Goal: Information Seeking & Learning: Learn about a topic

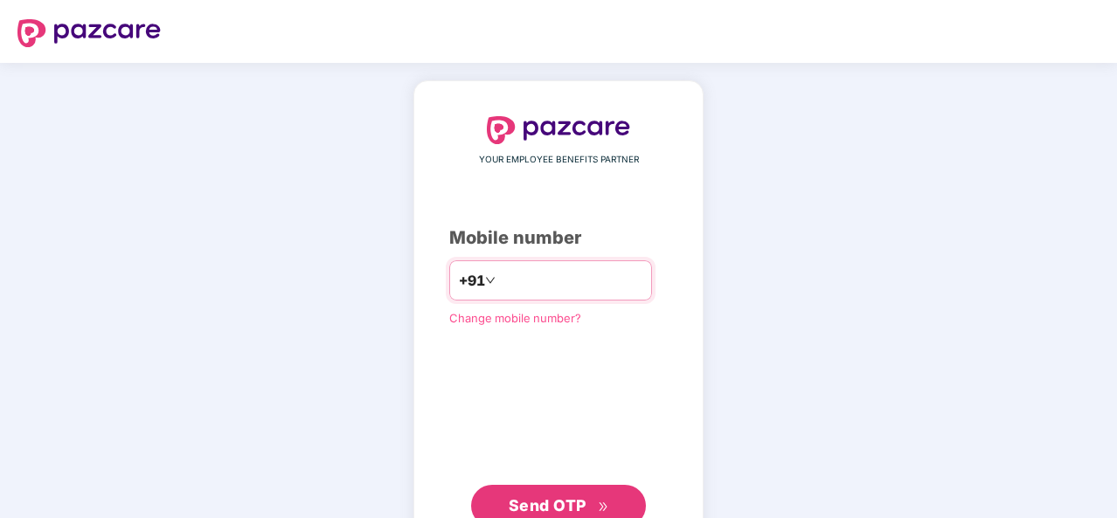
type input "**********"
click at [563, 511] on span "Send OTP" at bounding box center [548, 505] width 78 height 18
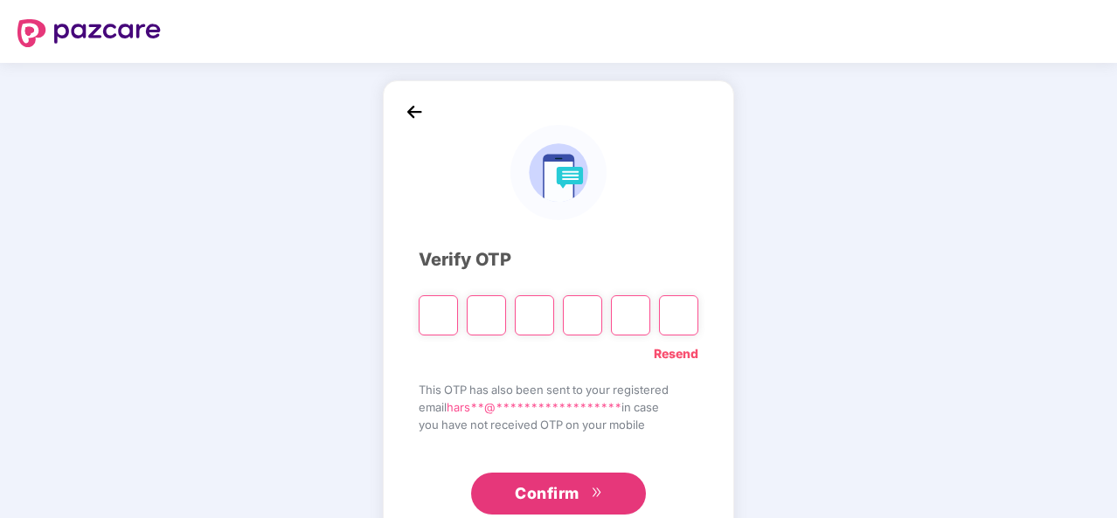
type input "*"
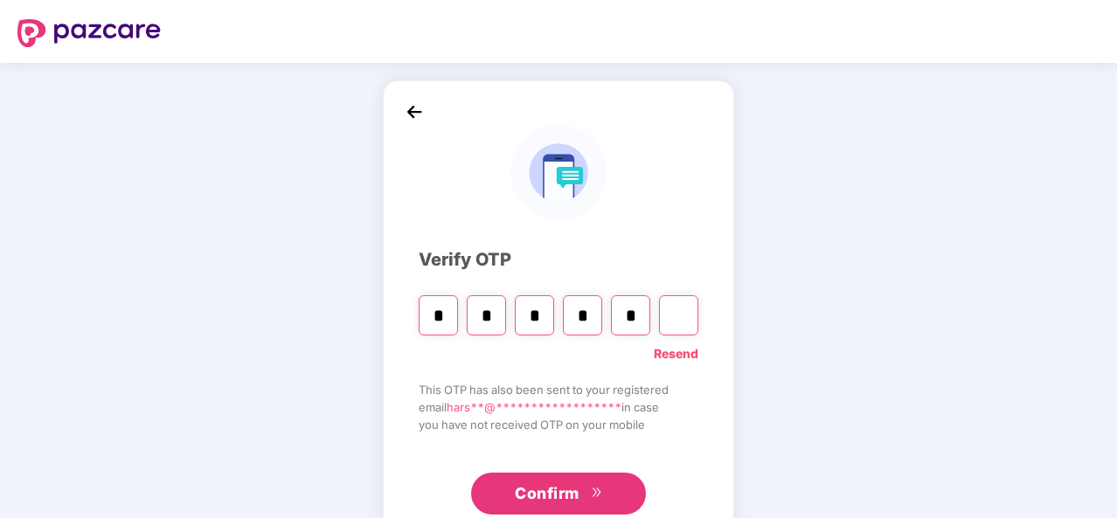
type input "*"
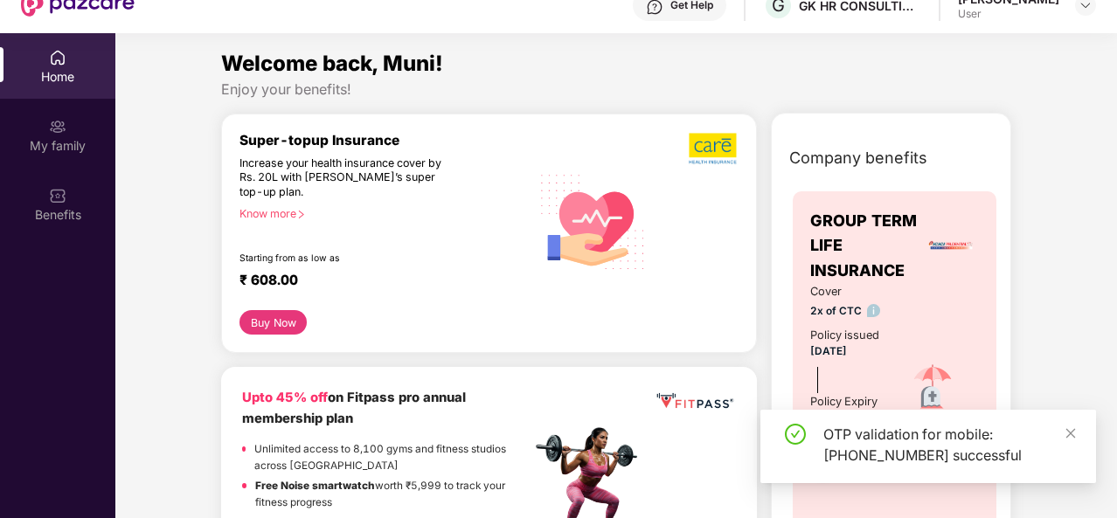
scroll to position [98, 0]
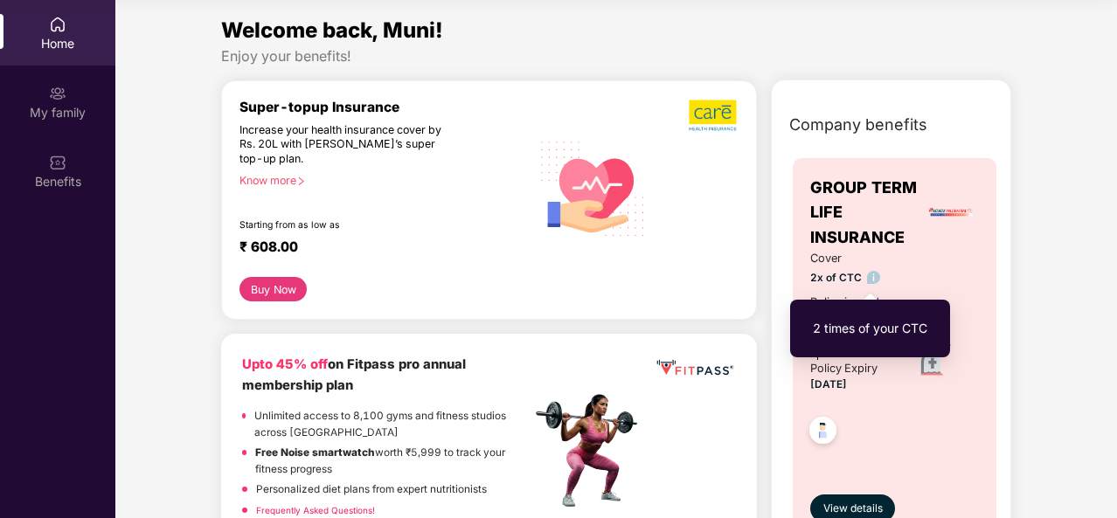
click at [871, 281] on img at bounding box center [873, 277] width 13 height 13
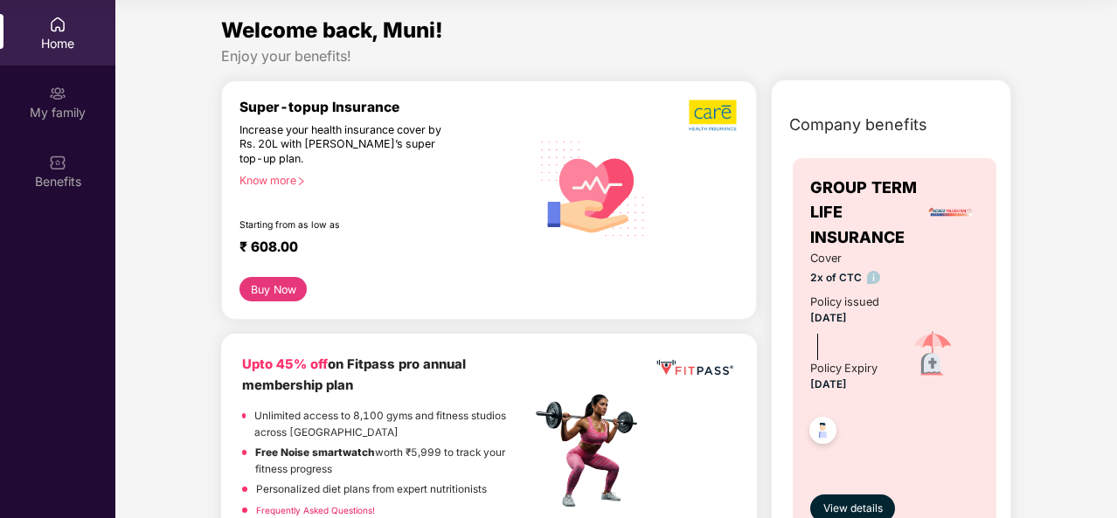
click at [823, 451] on img at bounding box center [822, 433] width 43 height 43
click at [250, 149] on div "Increase your health insurance cover by Rs. 20L with [PERSON_NAME]’s super top-…" at bounding box center [347, 145] width 216 height 44
click at [274, 186] on div "Know more" at bounding box center [379, 180] width 280 height 12
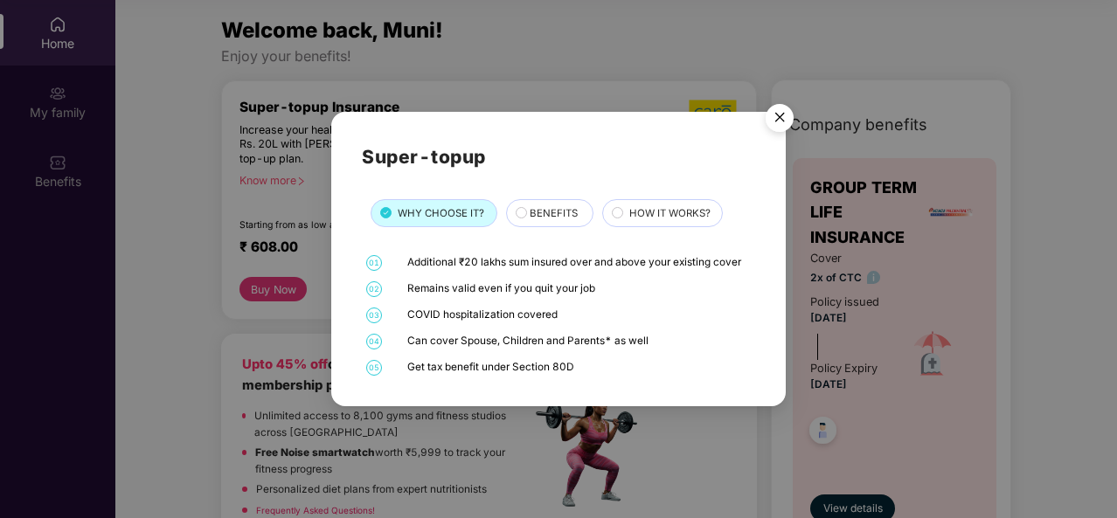
click at [771, 263] on div "Super-topup WHY CHOOSE IT? BENEFITS HOW IT WORKS? 01 Additional ₹20 lakhs sum i…" at bounding box center [558, 259] width 454 height 294
click at [778, 116] on img "Close" at bounding box center [779, 120] width 49 height 49
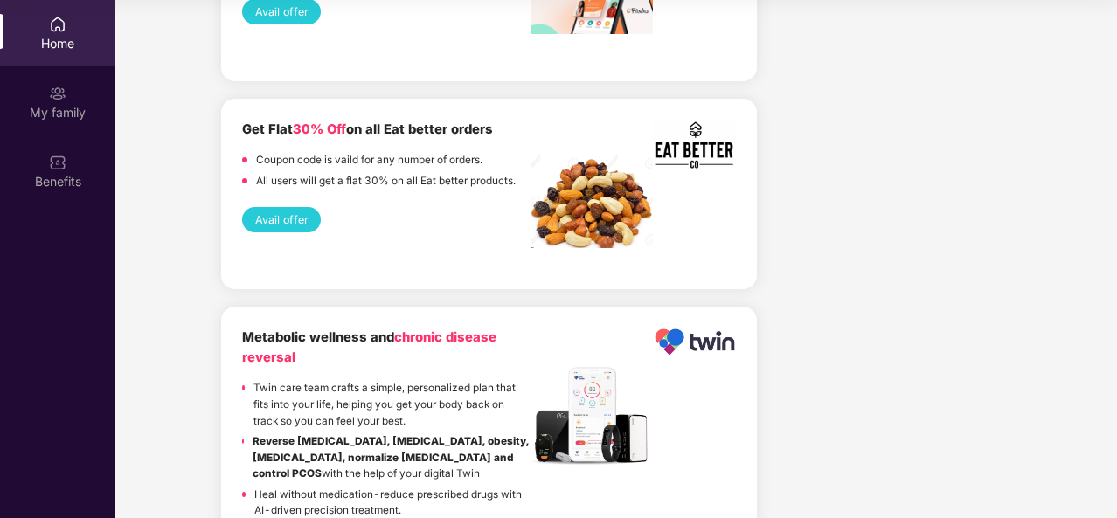
scroll to position [3619, 0]
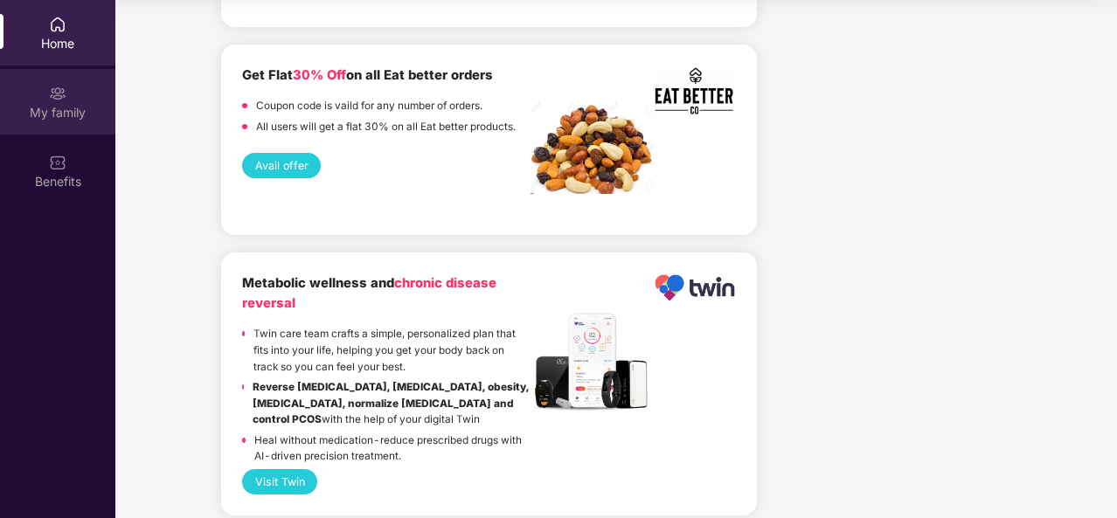
click at [45, 104] on div "My family" at bounding box center [57, 112] width 115 height 17
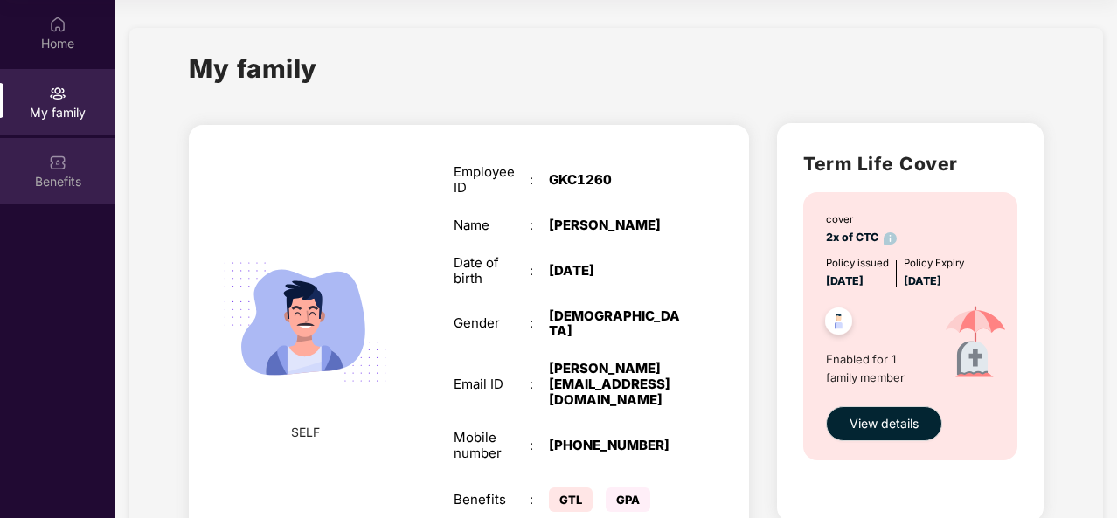
click at [59, 170] on img at bounding box center [57, 162] width 17 height 17
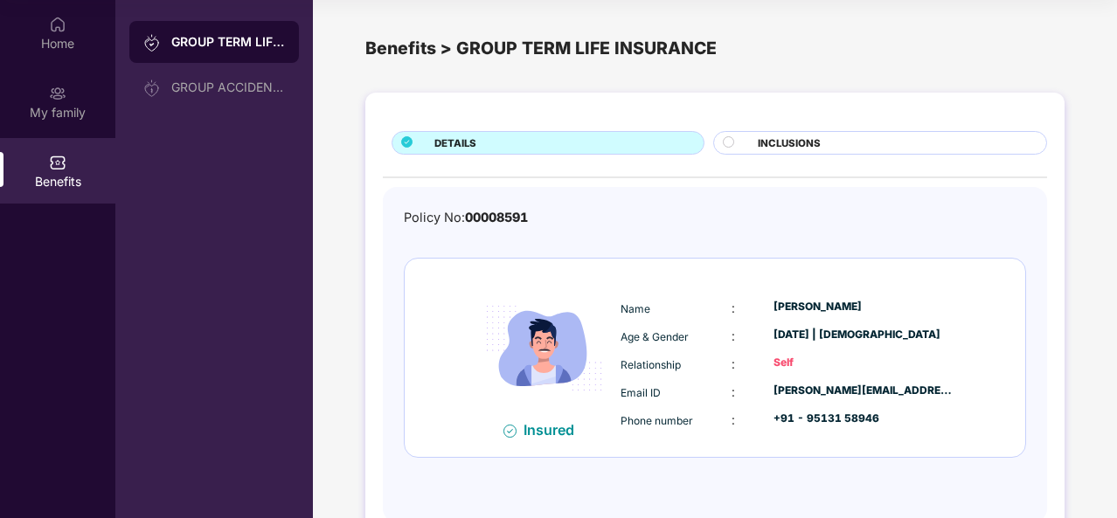
click at [805, 141] on span "INCLUSIONS" at bounding box center [789, 143] width 63 height 16
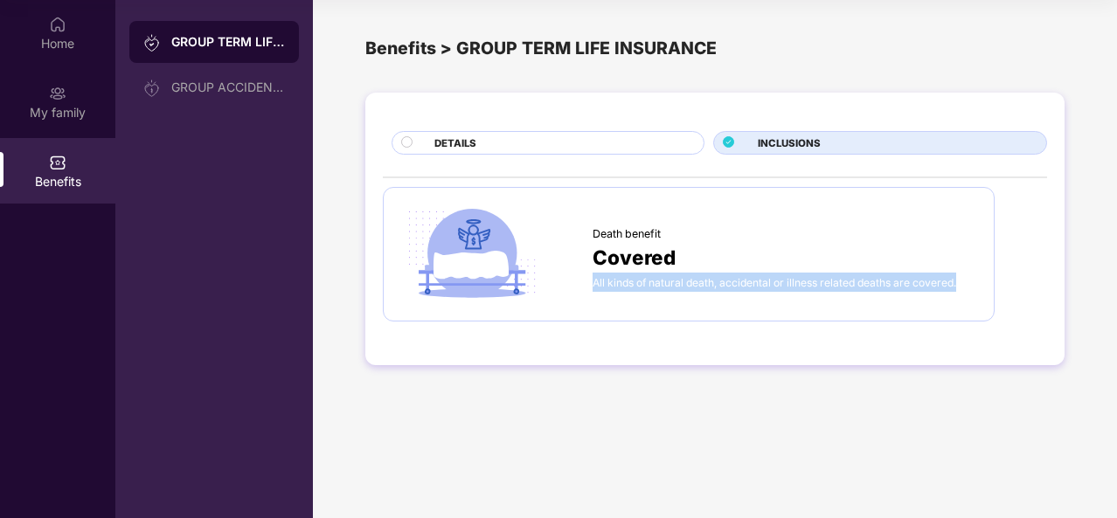
drag, startPoint x: 962, startPoint y: 280, endPoint x: 798, endPoint y: 255, distance: 166.1
click at [798, 255] on div "Death benefit Covered All kinds of natural death, accidental or illness related…" at bounding box center [784, 255] width 384 height 76
click at [798, 255] on div "Covered" at bounding box center [784, 257] width 384 height 31
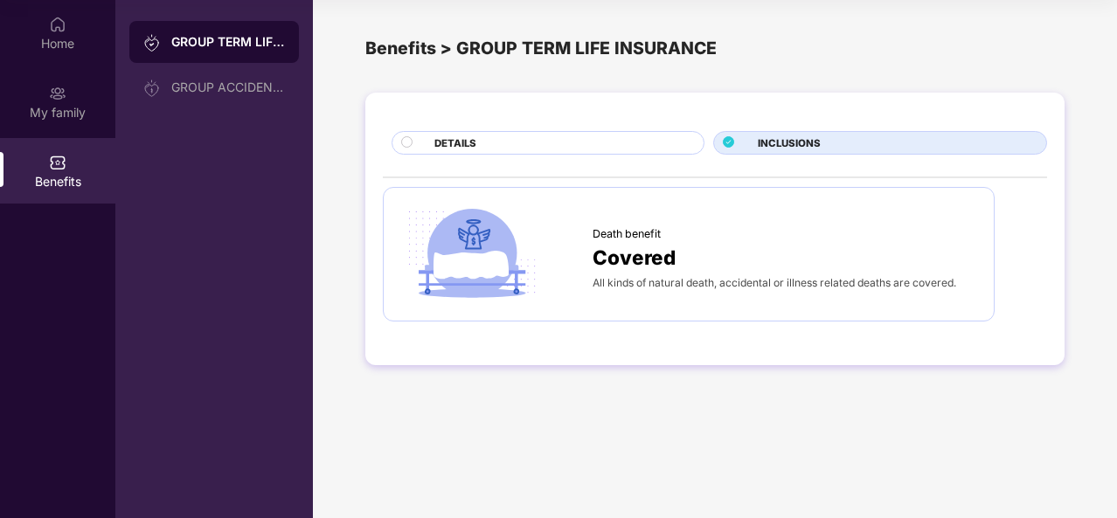
click at [619, 135] on div "DETAILS" at bounding box center [560, 144] width 269 height 18
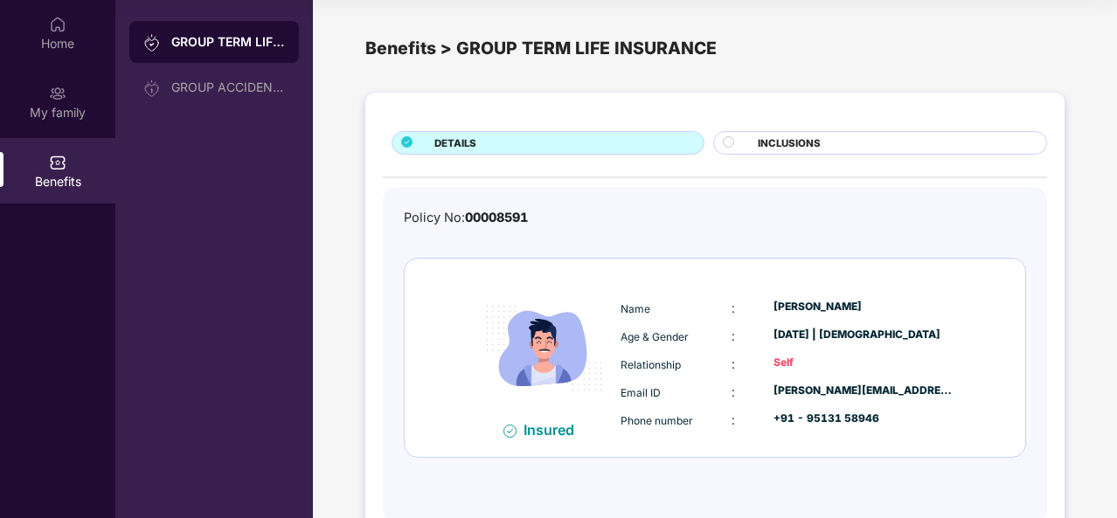
click at [730, 142] on circle at bounding box center [728, 141] width 10 height 10
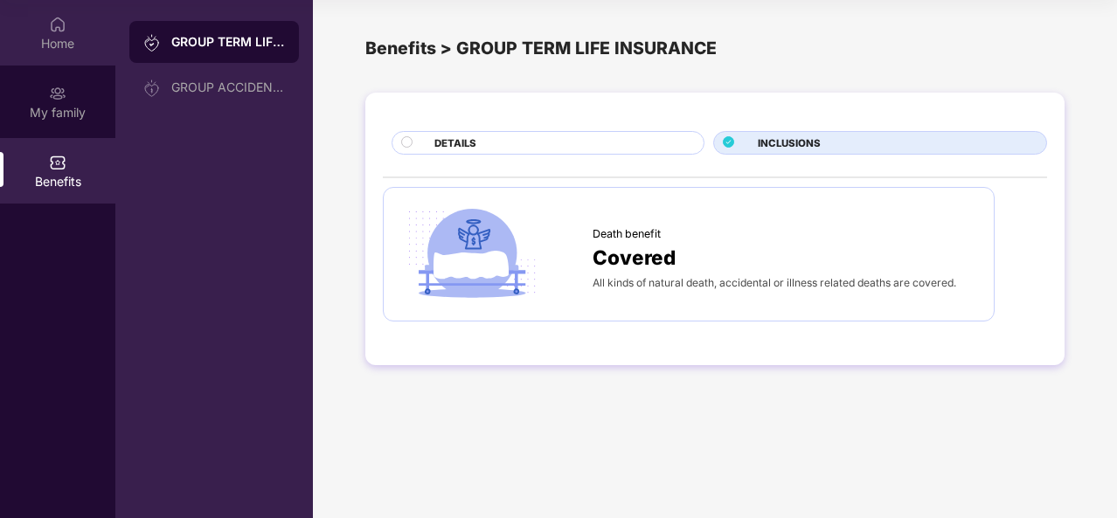
click at [48, 35] on div "Home" at bounding box center [57, 43] width 115 height 17
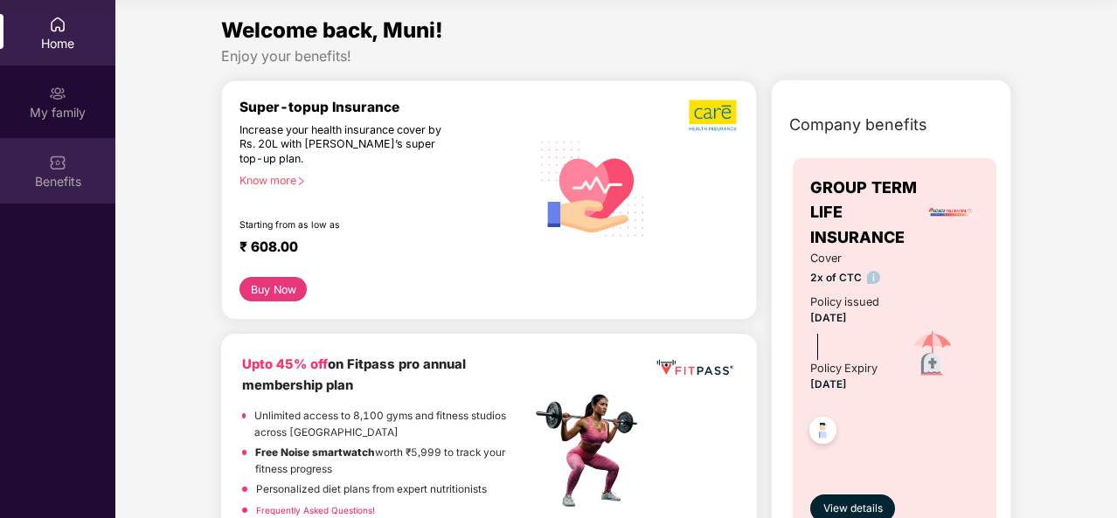
click at [36, 170] on div "Benefits" at bounding box center [57, 171] width 115 height 66
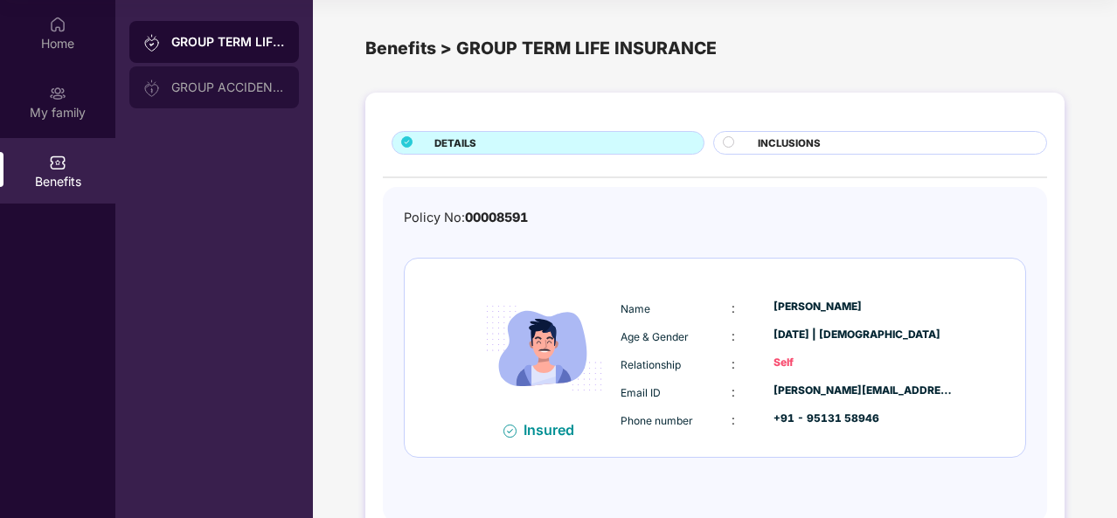
click at [242, 92] on div "GROUP ACCIDENTAL INSURANCE" at bounding box center [228, 87] width 114 height 14
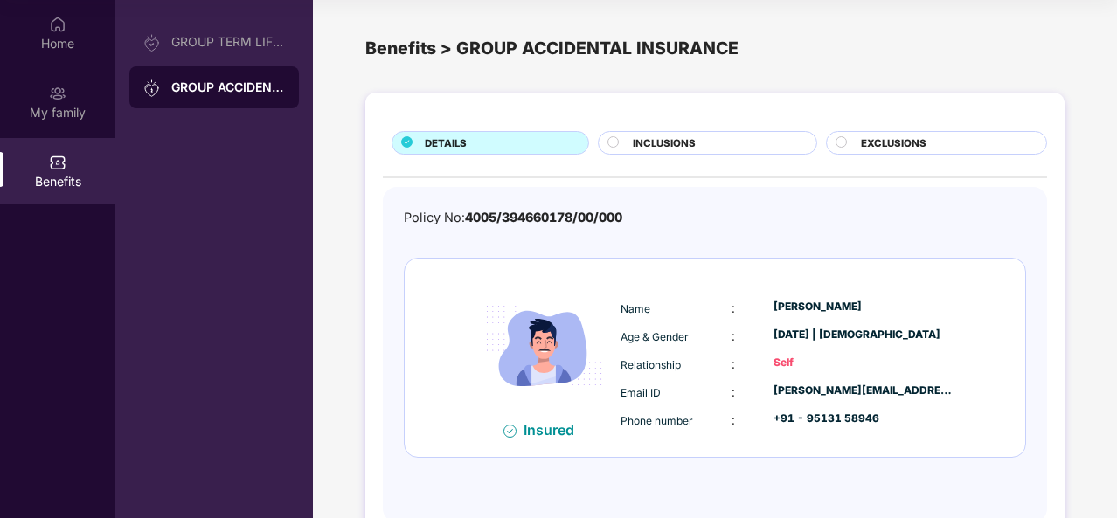
click at [744, 135] on div "INCLUSIONS" at bounding box center [715, 144] width 183 height 18
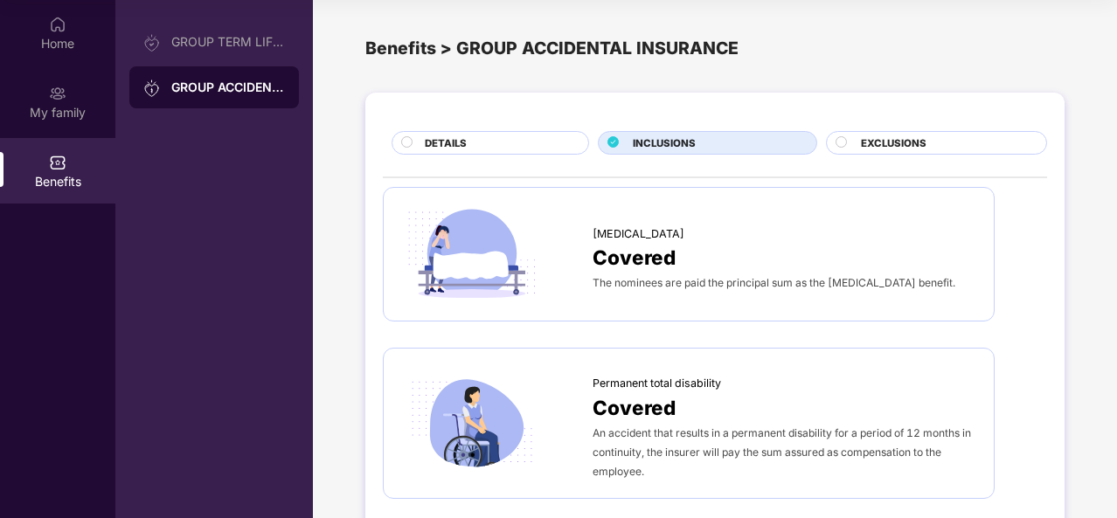
click at [881, 139] on span "EXCLUSIONS" at bounding box center [894, 143] width 66 height 16
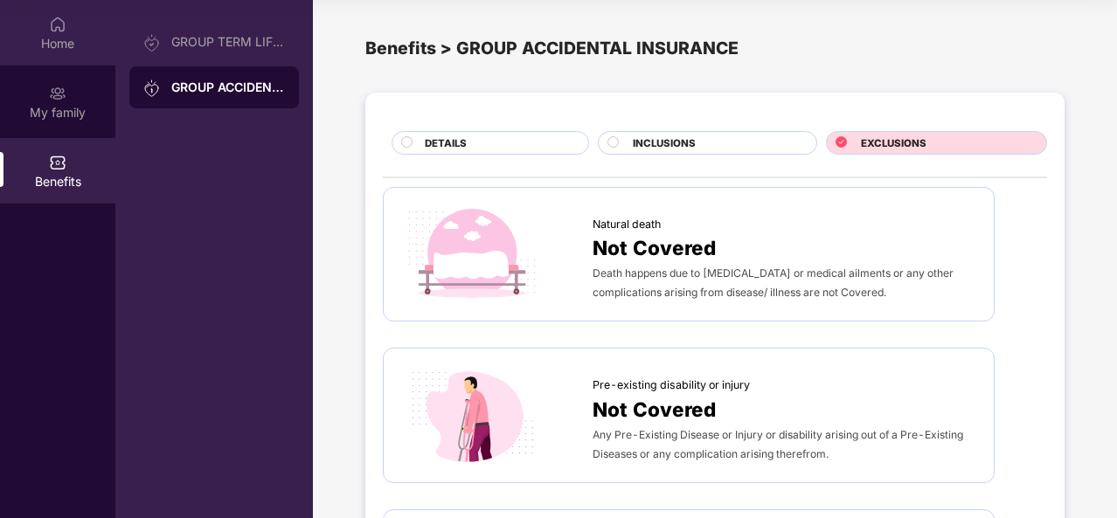
click at [61, 32] on img at bounding box center [57, 24] width 17 height 17
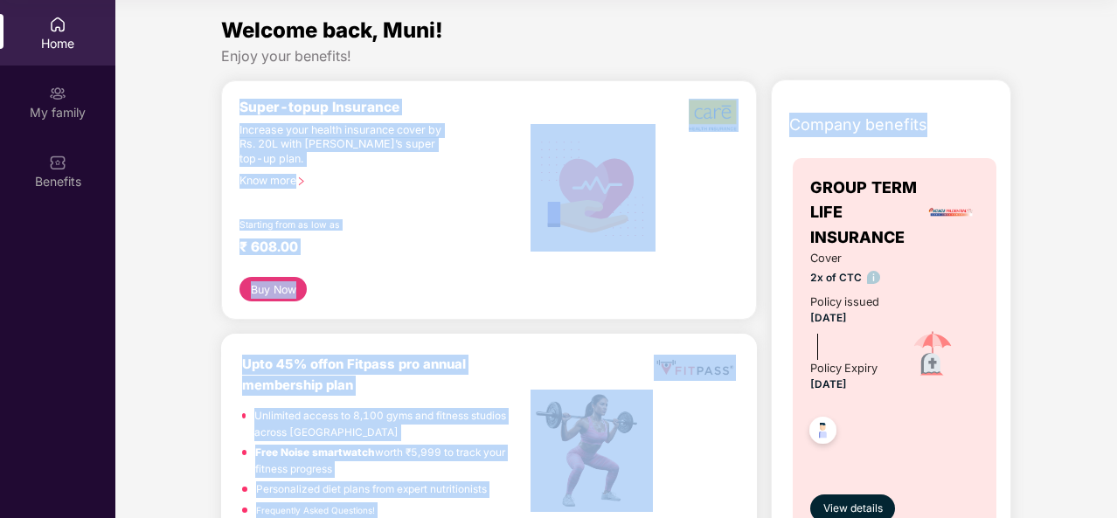
drag, startPoint x: 1114, startPoint y: 70, endPoint x: 1113, endPoint y: 102, distance: 32.3
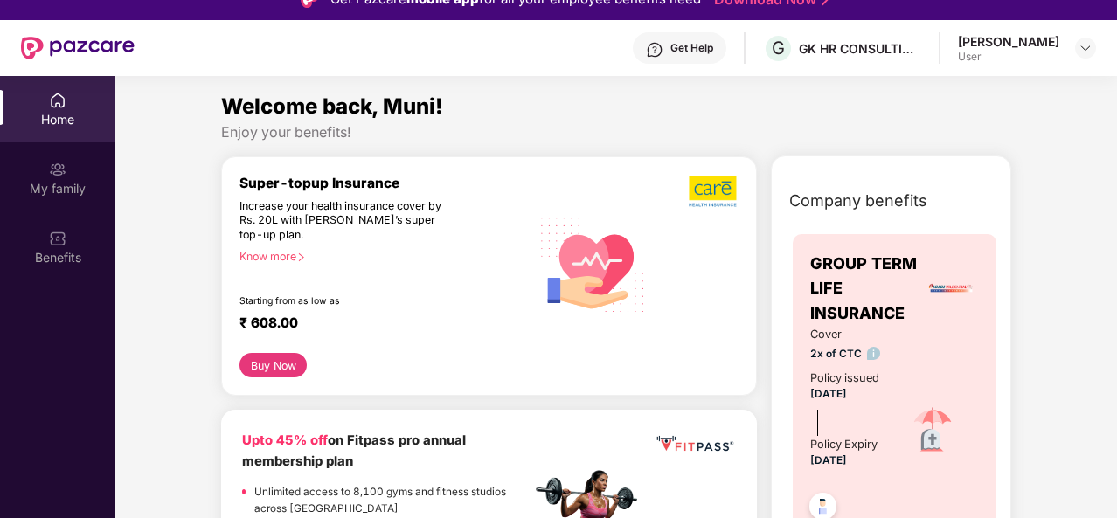
scroll to position [23, 0]
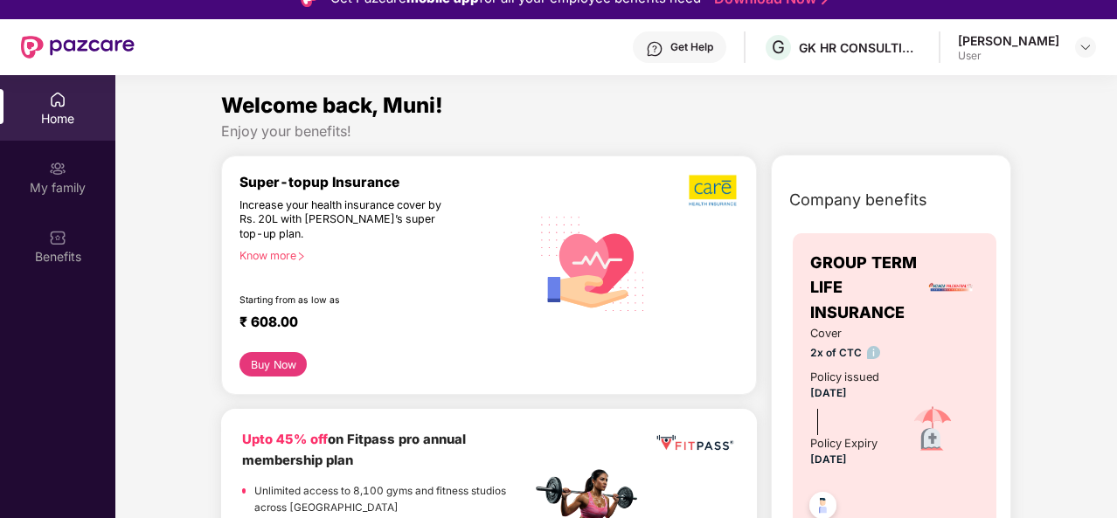
click at [694, 195] on img at bounding box center [714, 190] width 50 height 33
click at [266, 263] on div "Super-topup Insurance Increase your health insurance cover by Rs. 20L with [PER…" at bounding box center [384, 263] width 291 height 179
click at [280, 256] on div "Know more" at bounding box center [379, 255] width 280 height 12
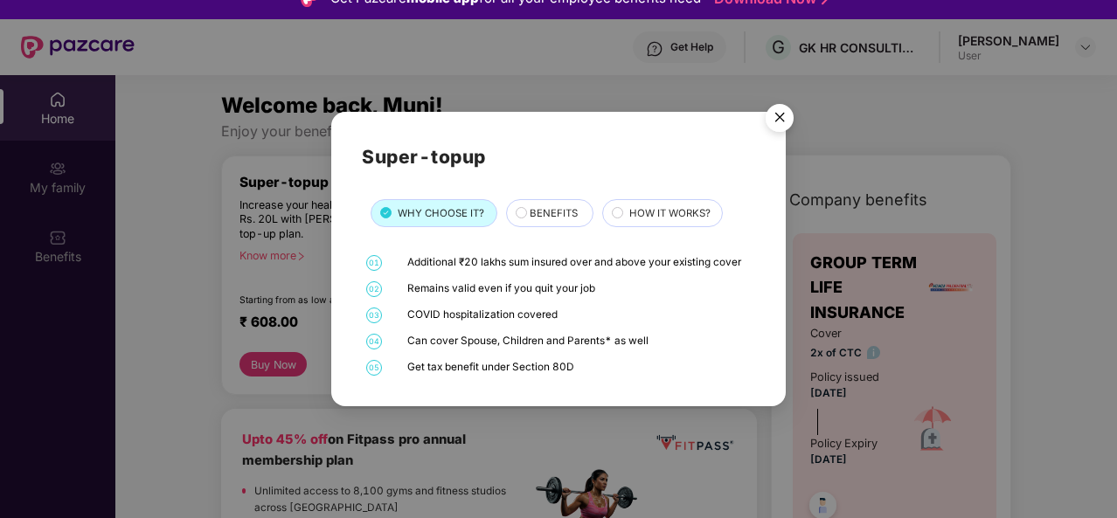
click at [570, 202] on div "BENEFITS" at bounding box center [549, 213] width 87 height 28
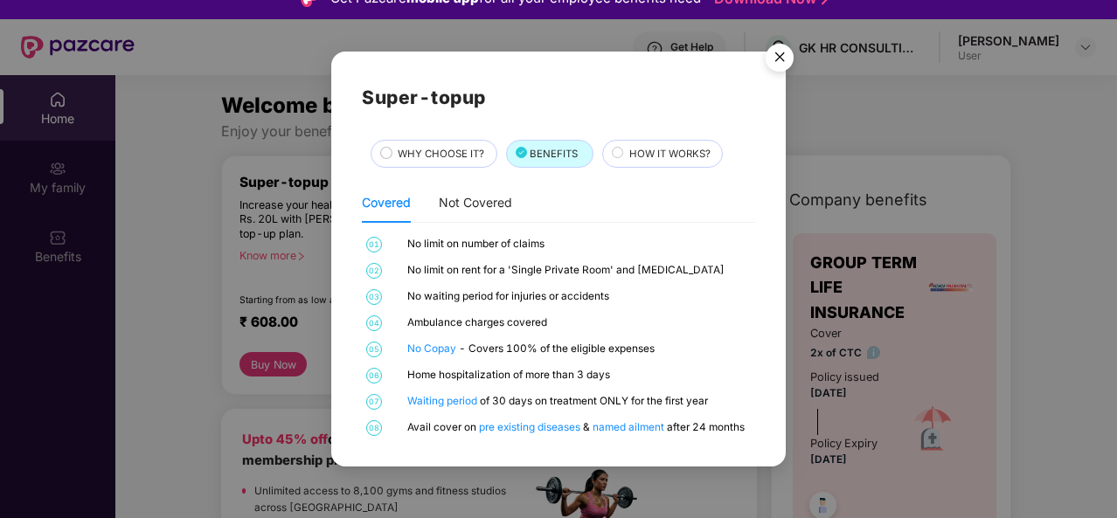
click at [638, 156] on span "HOW IT WORKS?" at bounding box center [669, 154] width 81 height 16
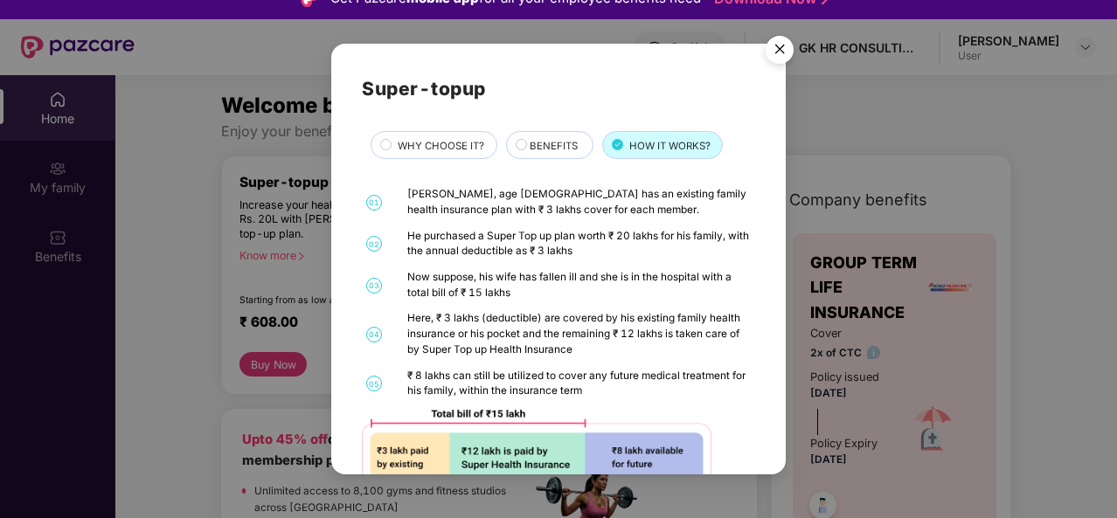
click at [661, 240] on div "He purchased a Super Top up plan worth ₹ 20 lakhs for his family, with the annu…" at bounding box center [579, 244] width 344 height 31
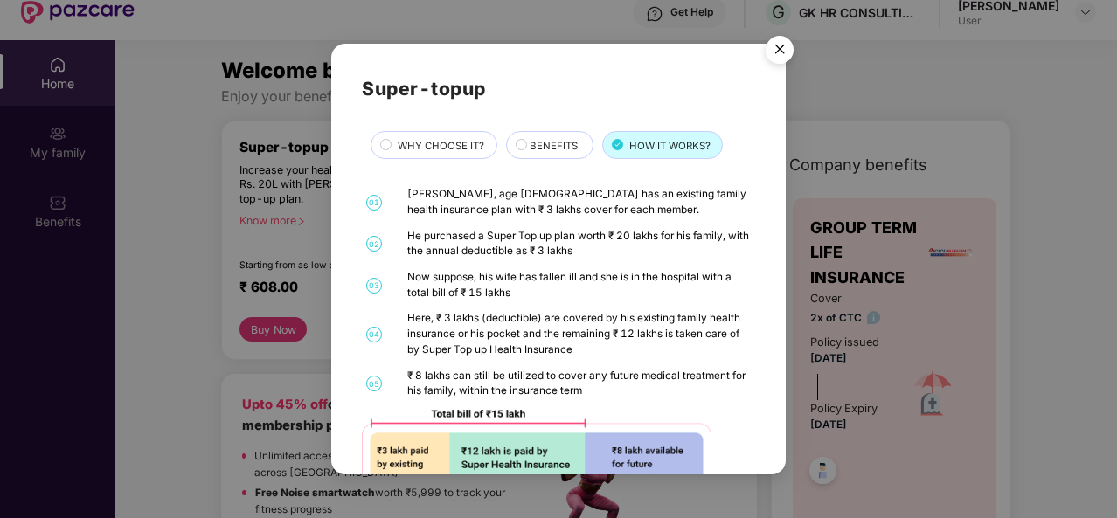
scroll to position [98, 0]
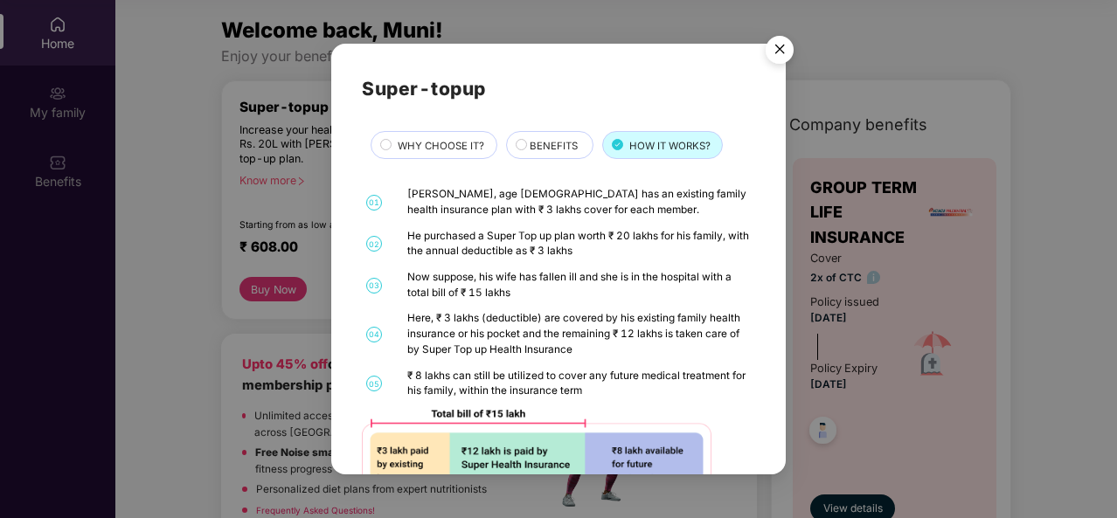
click at [777, 277] on div "Super-topup WHY CHOOSE IT? BENEFITS HOW IT WORKS? 01 [PERSON_NAME], age [DEMOGR…" at bounding box center [558, 259] width 454 height 431
click at [769, 48] on img "Close" at bounding box center [779, 52] width 49 height 49
